Goal: Task Accomplishment & Management: Use online tool/utility

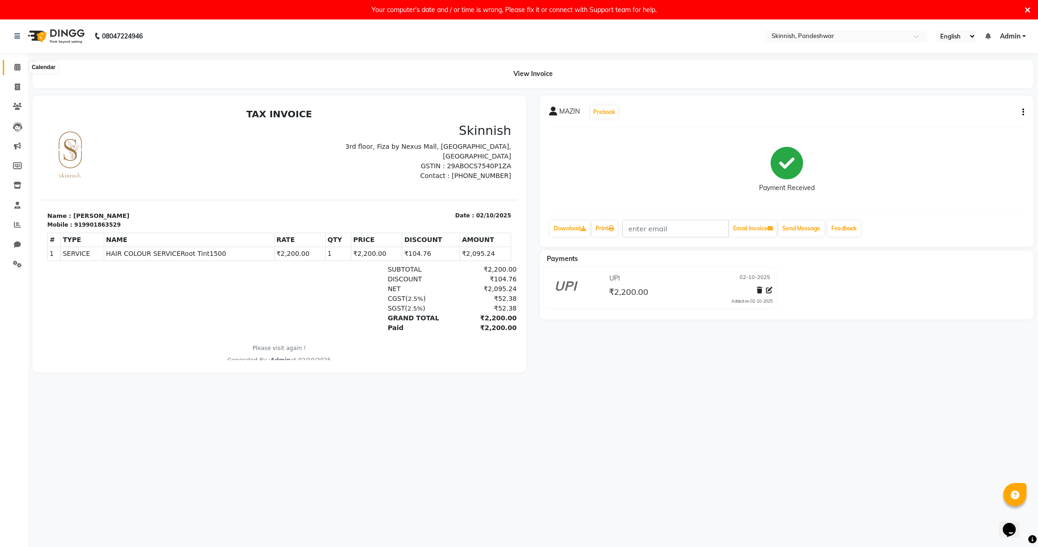
click at [22, 65] on span at bounding box center [17, 67] width 16 height 11
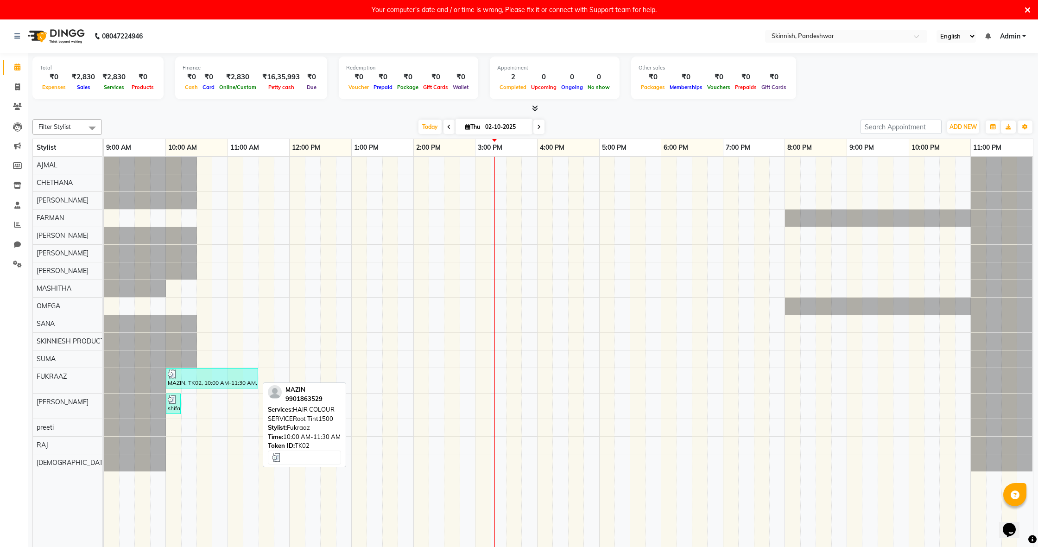
click at [221, 380] on div "MAZIN, TK02, 10:00 AM-11:30 AM, HAIR COLOUR SERVICERoot Tint1500" at bounding box center [212, 378] width 90 height 18
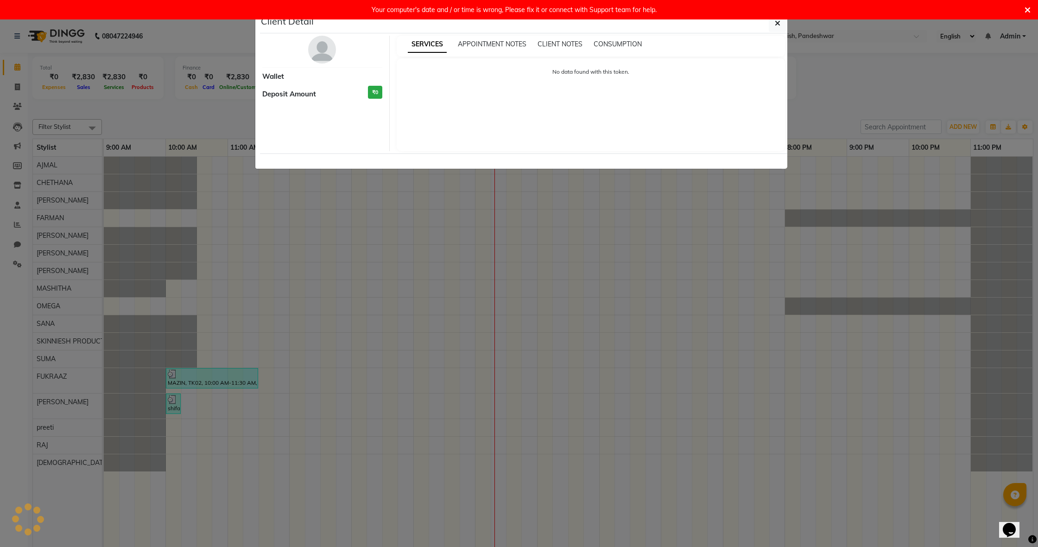
select select "3"
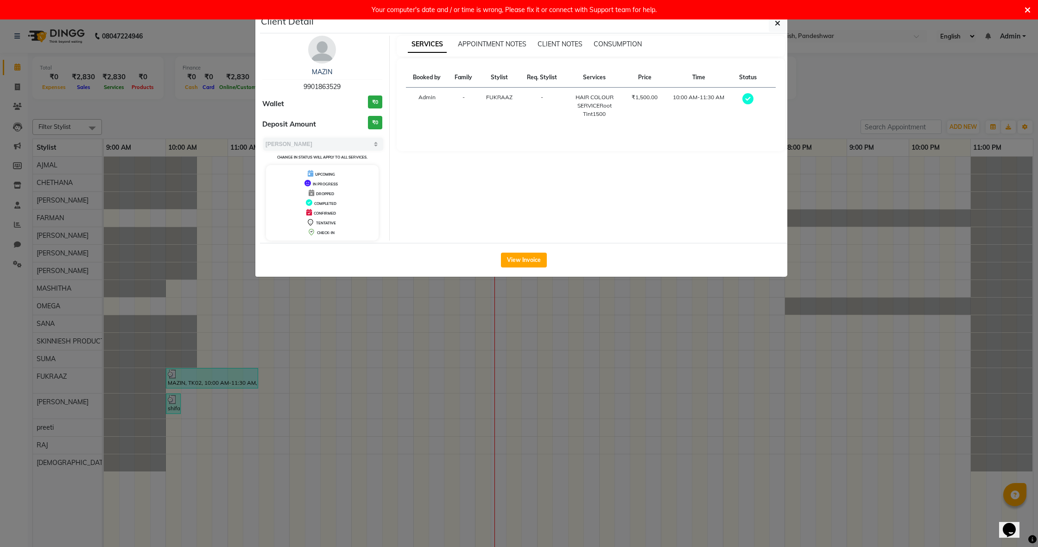
click at [178, 413] on ngb-modal-window "Client Detail MAZIN 9901863529 Wallet ₹0 Deposit Amount ₹0 Select MARK DONE UPC…" at bounding box center [519, 273] width 1038 height 547
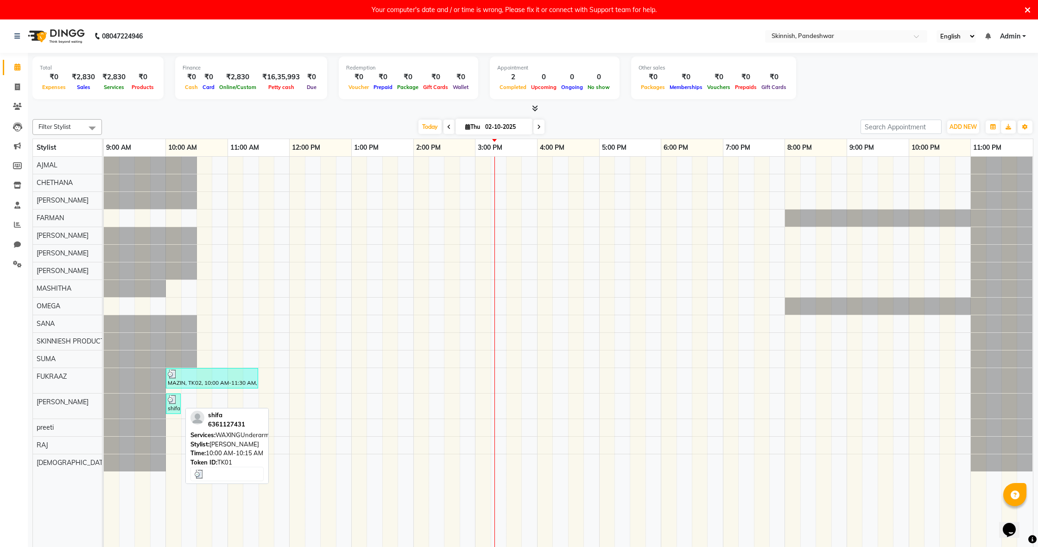
click at [177, 407] on div "shifa, TK01, 10:00 AM-10:15 AM, WAXINGUnderarms" at bounding box center [173, 404] width 13 height 18
select select "3"
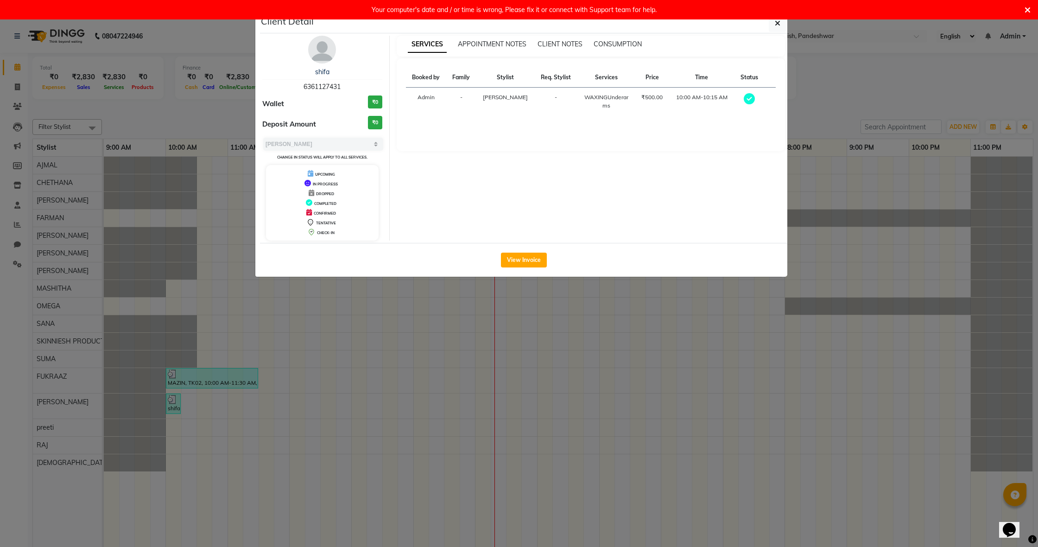
click at [527, 261] on button "View Invoice" at bounding box center [524, 260] width 46 height 15
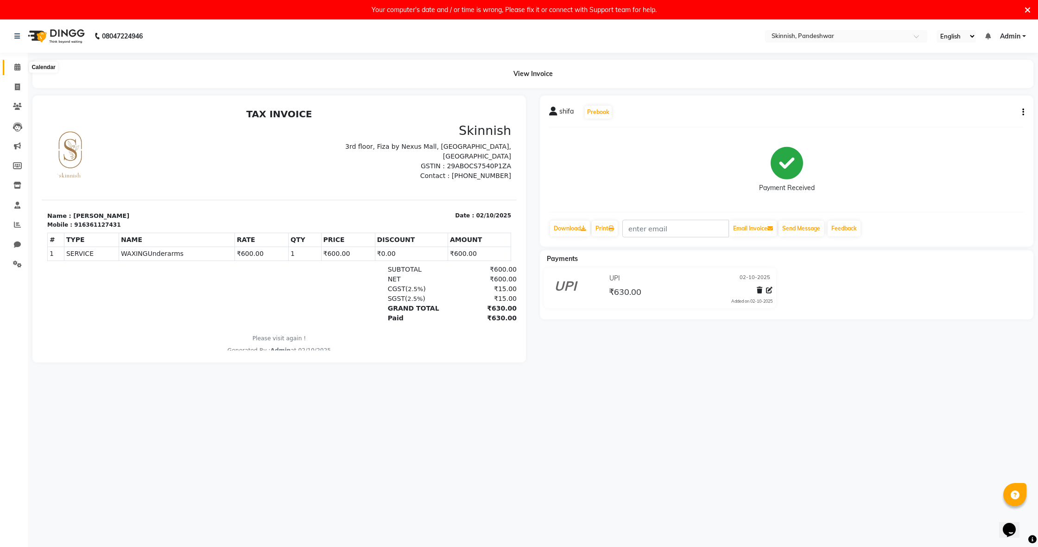
click at [19, 67] on icon at bounding box center [17, 66] width 6 height 7
